Goal: Transaction & Acquisition: Purchase product/service

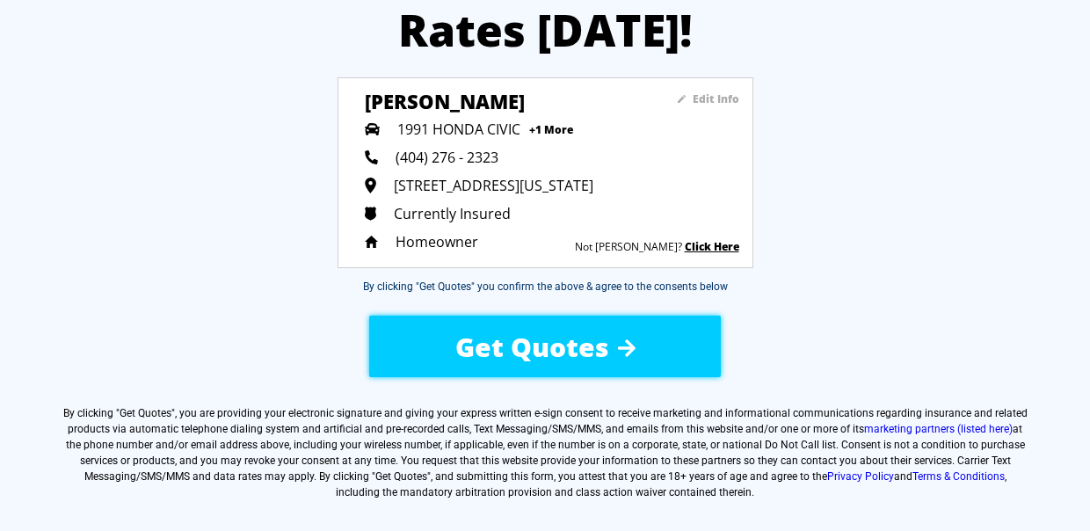
scroll to position [234, 0]
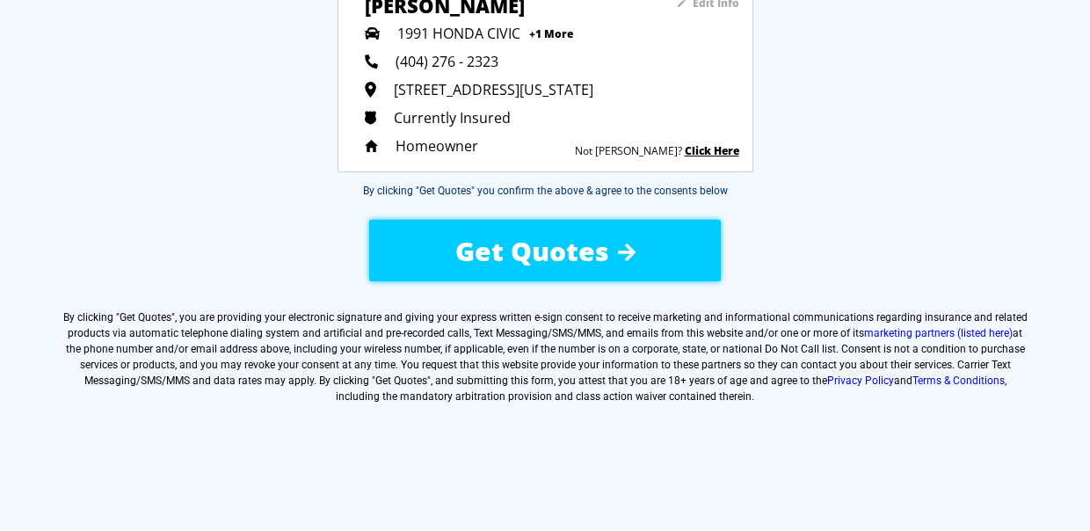
click at [538, 250] on span "Get Quotes" at bounding box center [532, 251] width 154 height 36
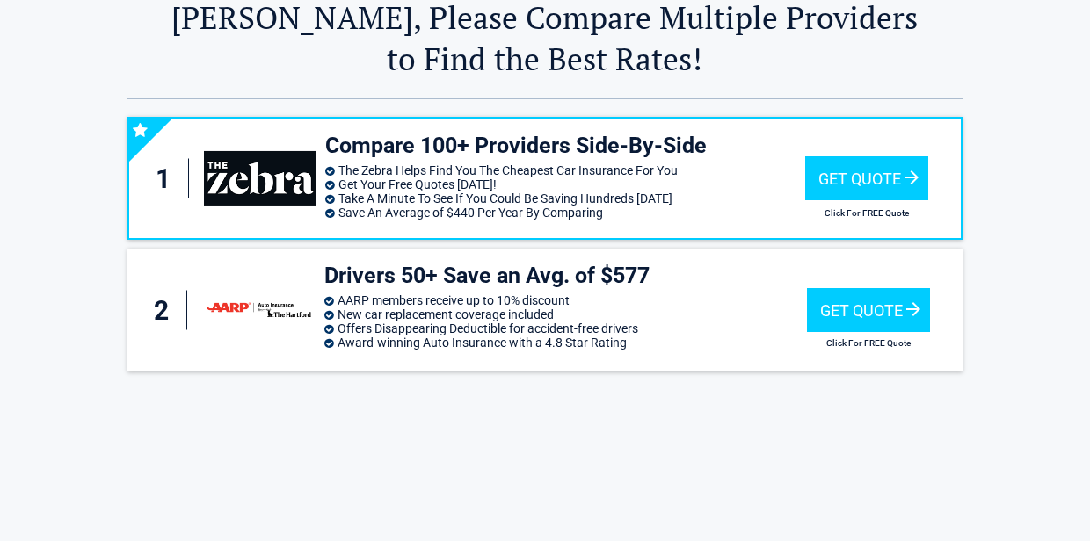
scroll to position [93, 0]
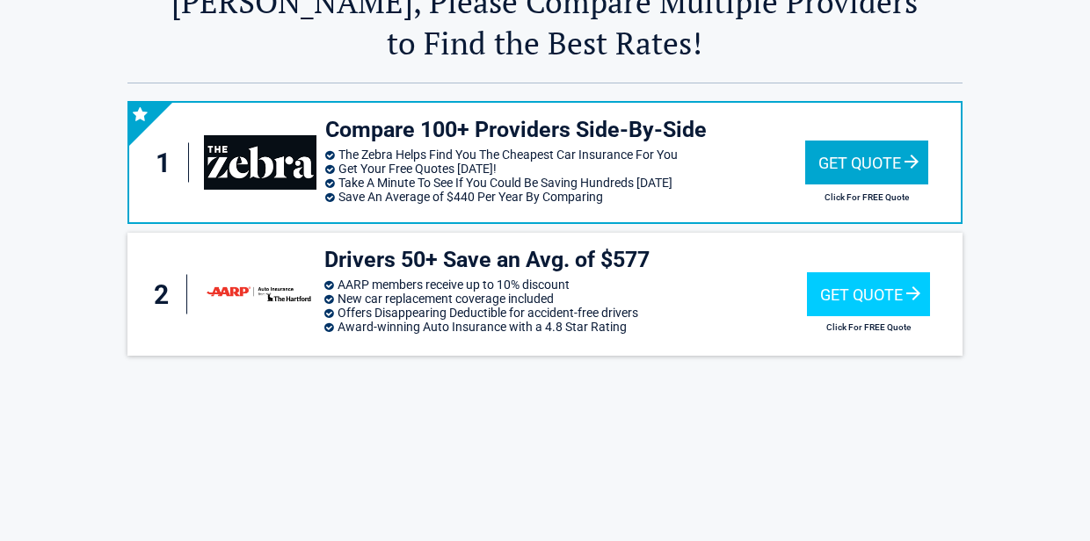
click at [854, 153] on div "Get Quote" at bounding box center [866, 163] width 123 height 44
